Goal: Navigation & Orientation: Find specific page/section

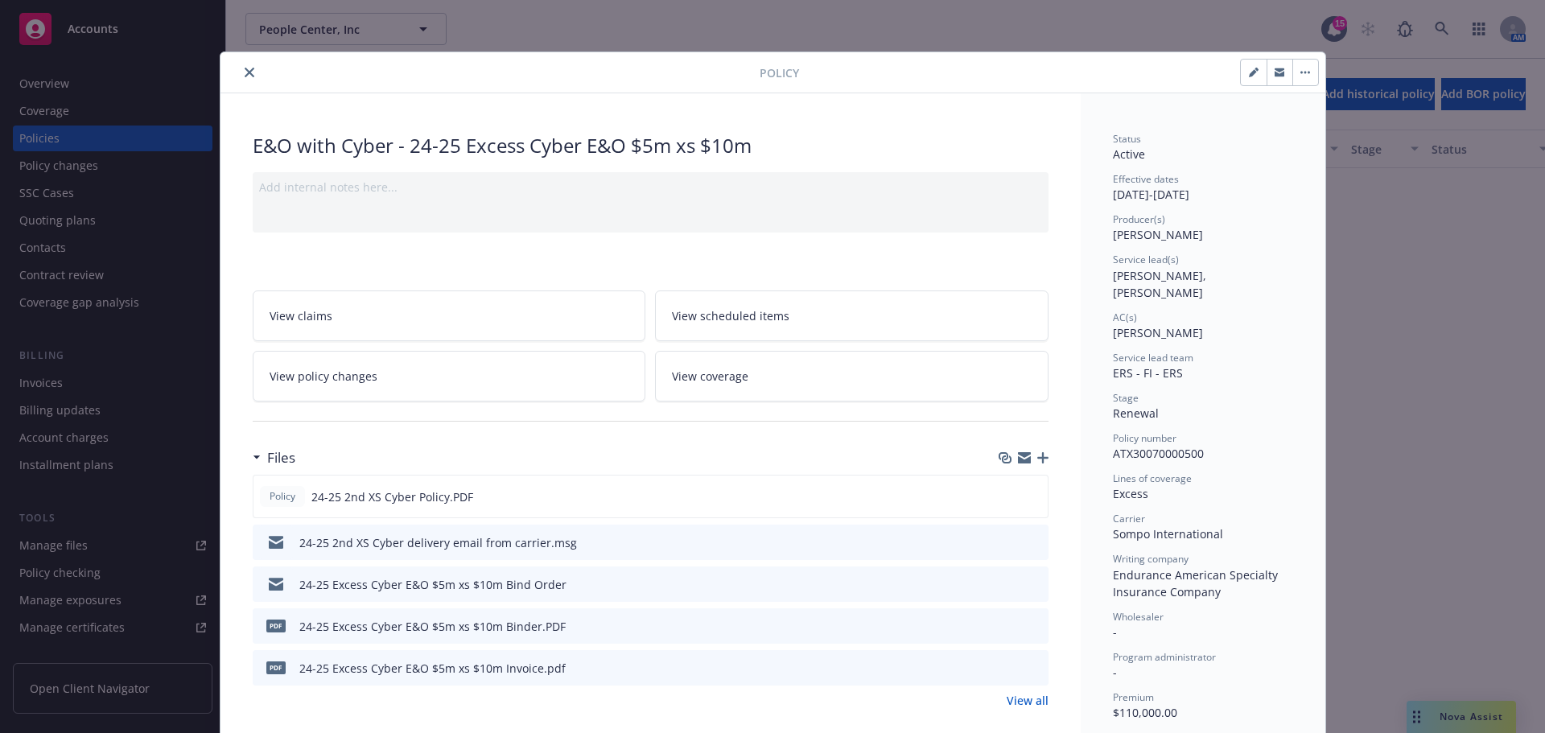
scroll to position [48, 0]
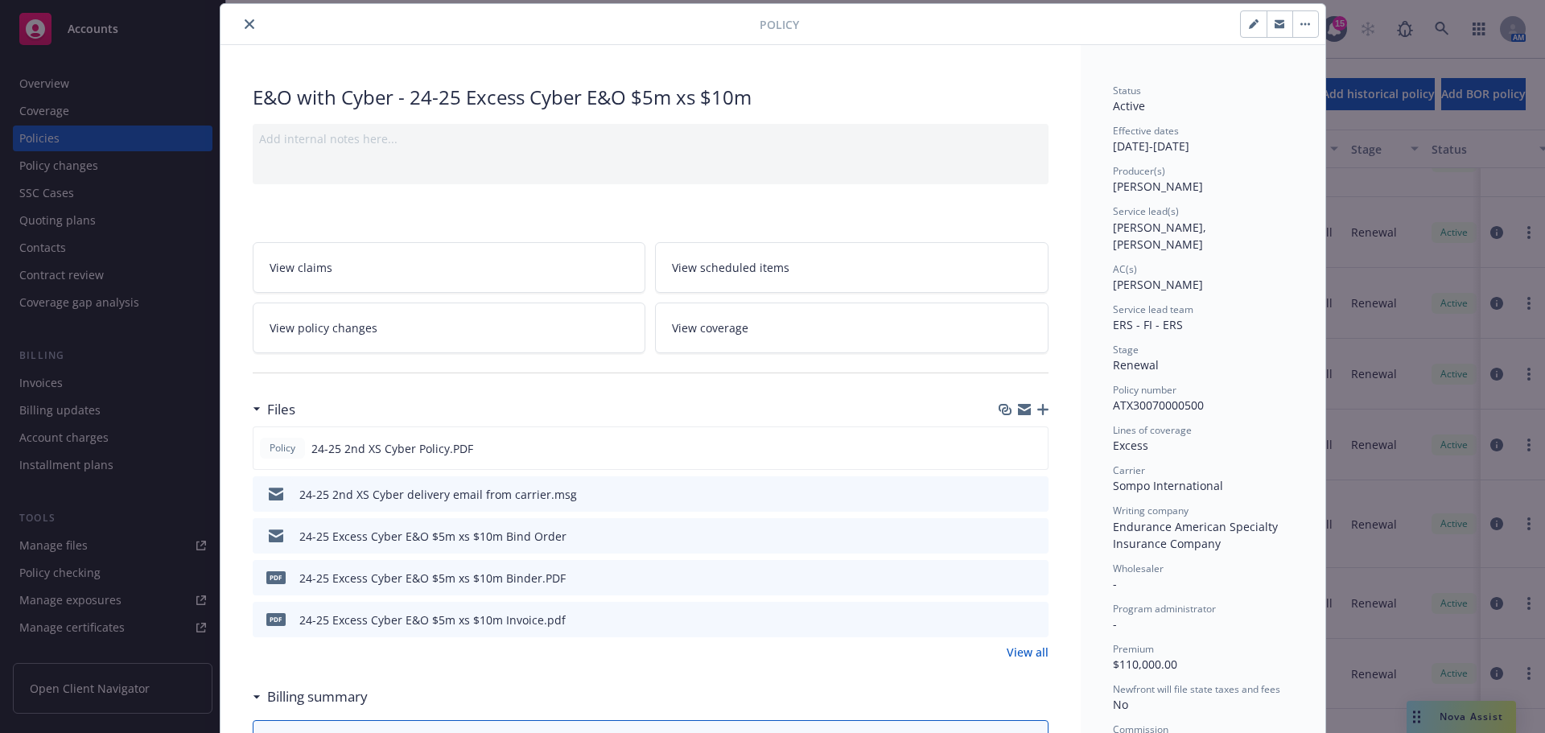
click at [245, 27] on icon "close" at bounding box center [250, 24] width 10 height 10
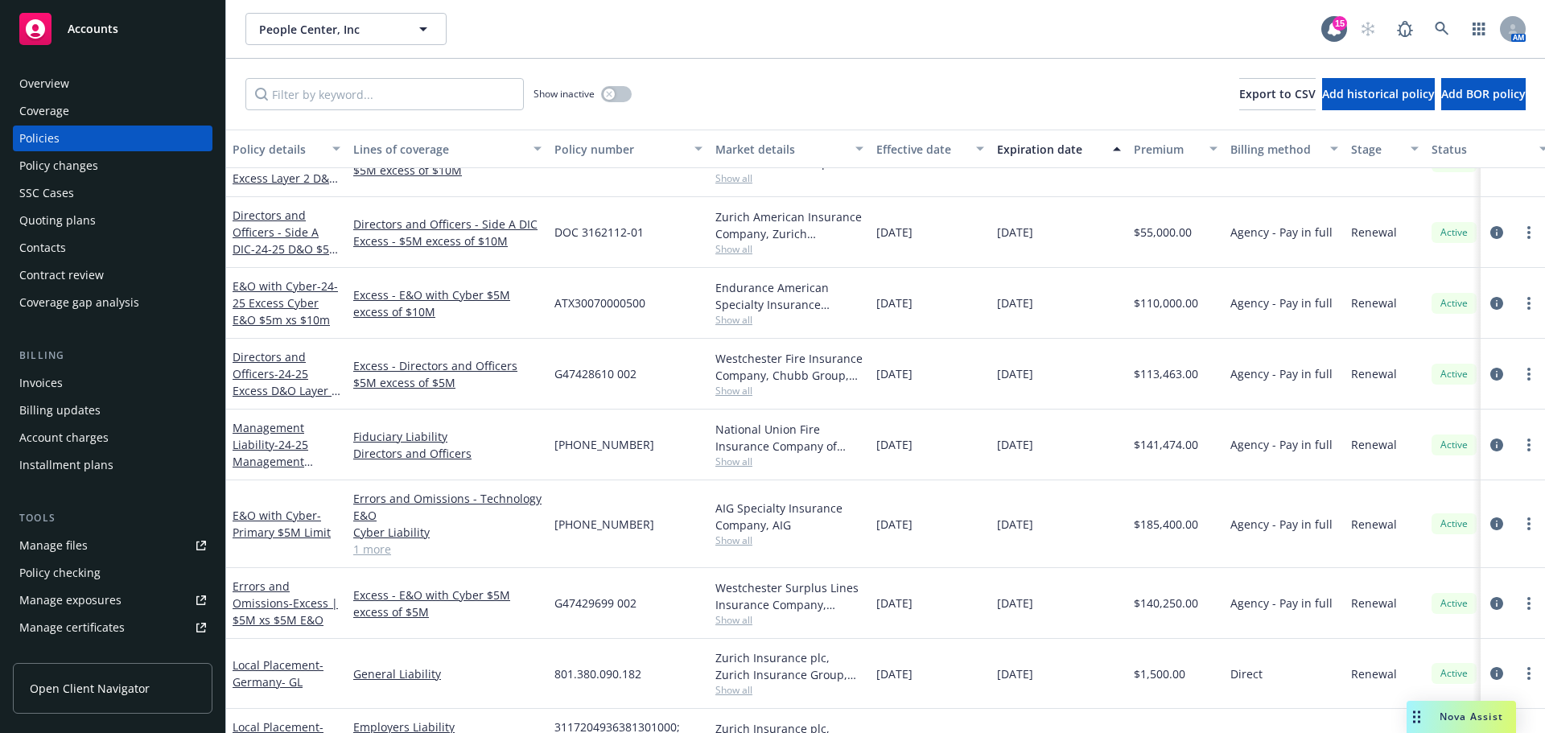
click at [102, 33] on span "Accounts" at bounding box center [93, 29] width 51 height 13
